Goal: Transaction & Acquisition: Download file/media

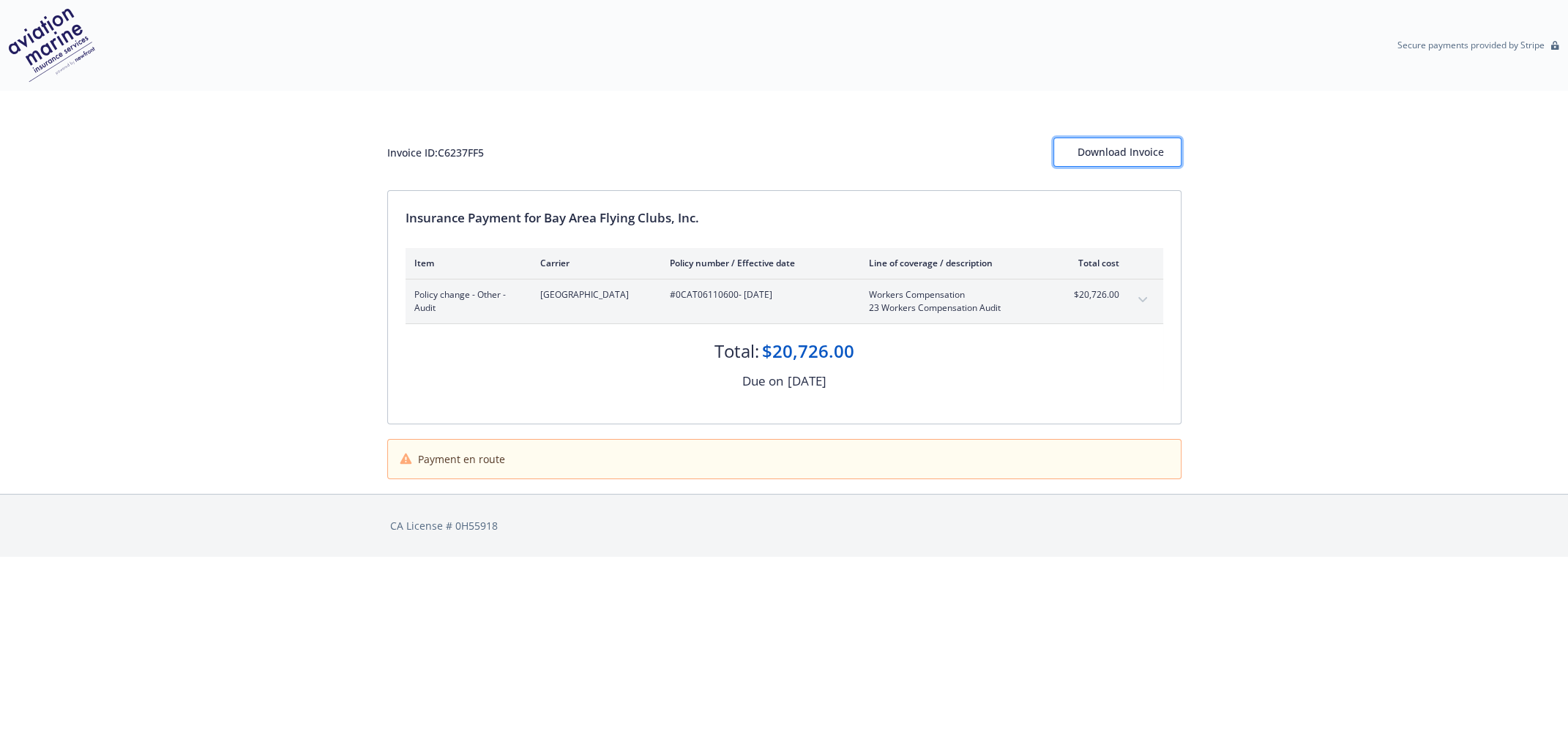
click at [1119, 144] on div "Download Invoice" at bounding box center [1117, 152] width 80 height 28
